Goal: Transaction & Acquisition: Purchase product/service

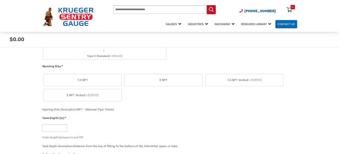
scroll to position [201, 0]
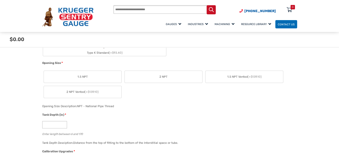
click at [165, 76] on span "2 NPT" at bounding box center [163, 77] width 8 height 4
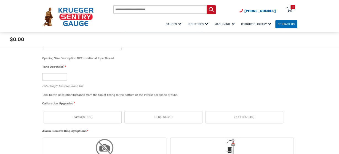
scroll to position [258, 0]
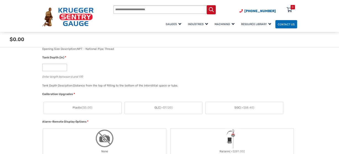
click at [62, 66] on input "*" at bounding box center [54, 67] width 25 height 7
type input "*"
click at [61, 68] on input "*" at bounding box center [54, 67] width 25 height 7
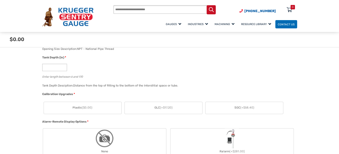
click at [61, 68] on input "*" at bounding box center [54, 67] width 25 height 7
click at [53, 66] on input "*" at bounding box center [54, 67] width 25 height 7
type input "**"
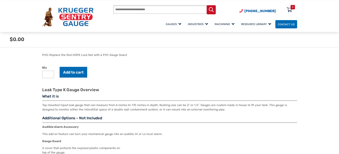
scroll to position [462, 0]
